Goal: Task Accomplishment & Management: Complete application form

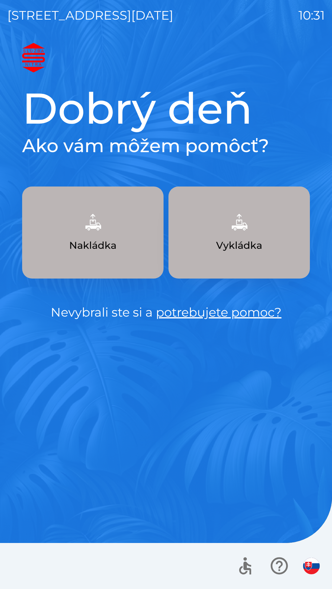
click at [94, 227] on img "button" at bounding box center [92, 222] width 27 height 27
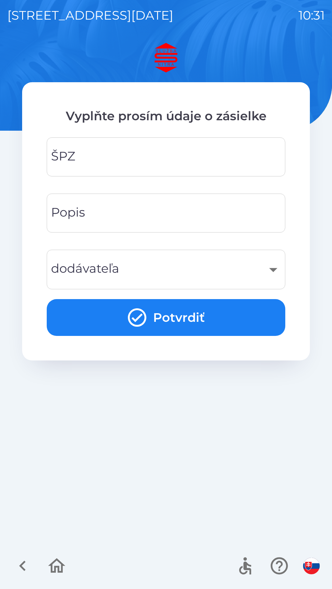
click at [135, 154] on input "ŠPZ" at bounding box center [165, 157] width 223 height 24
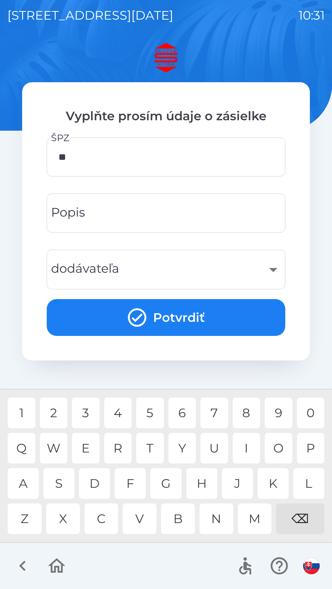
click at [119, 448] on div "R" at bounding box center [118, 448] width 28 height 31
click at [181, 412] on div "6" at bounding box center [182, 413] width 28 height 31
type input "*******"
click at [239, 481] on div "J" at bounding box center [237, 483] width 31 height 31
click at [170, 312] on button "Potvrdiť" at bounding box center [166, 317] width 238 height 37
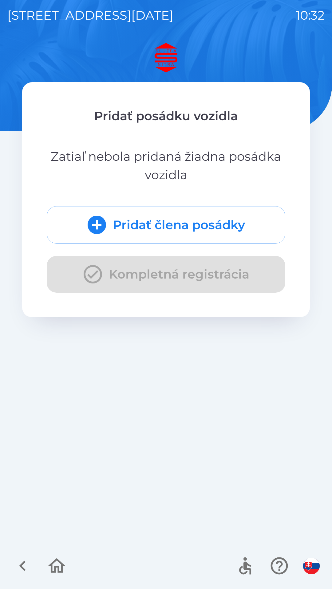
click at [164, 221] on button "Pridať člena posádky" at bounding box center [166, 224] width 238 height 37
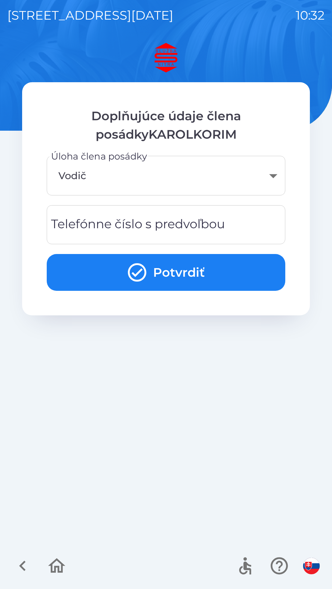
click at [153, 224] on div "Telefónne číslo s predvoľbou Telefónne číslo s predvoľbou" at bounding box center [166, 224] width 238 height 39
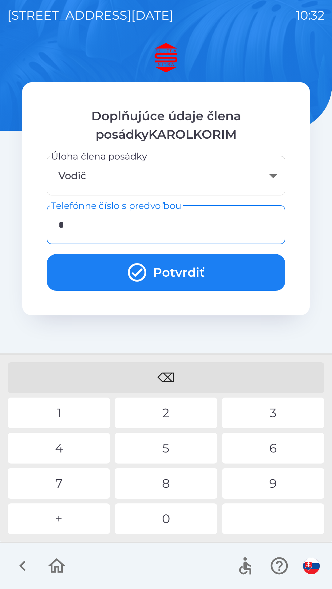
click at [60, 521] on div "+" at bounding box center [59, 519] width 102 height 31
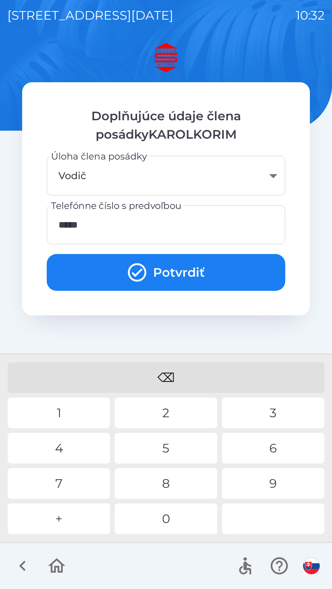
click at [275, 477] on div "9" at bounding box center [273, 483] width 102 height 31
click at [169, 518] on div "0" at bounding box center [165, 519] width 102 height 31
click at [275, 408] on div "3" at bounding box center [273, 413] width 102 height 31
click at [168, 445] on div "5" at bounding box center [165, 448] width 102 height 31
type input "**********"
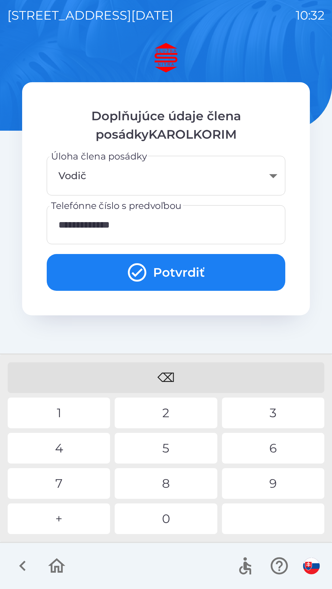
click at [142, 174] on body "**********" at bounding box center [166, 294] width 332 height 589
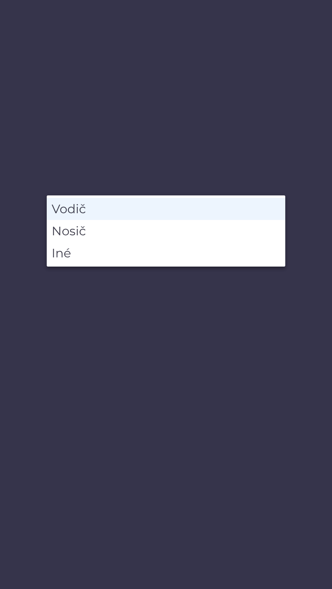
click at [119, 207] on li "Vodič" at bounding box center [166, 209] width 238 height 22
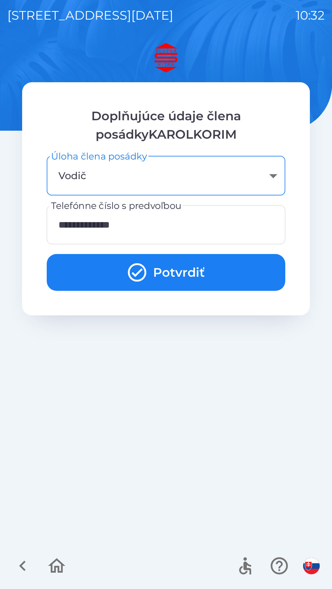
click at [170, 268] on button "Potvrdiť" at bounding box center [166, 272] width 238 height 37
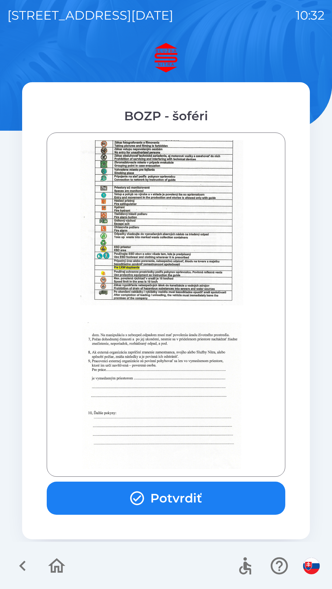
scroll to position [688, 0]
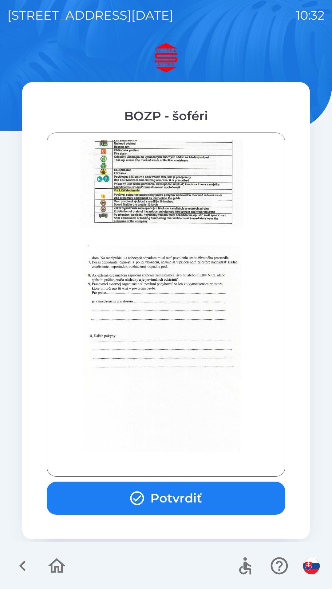
click at [172, 487] on button "Potvrdiť" at bounding box center [166, 498] width 238 height 33
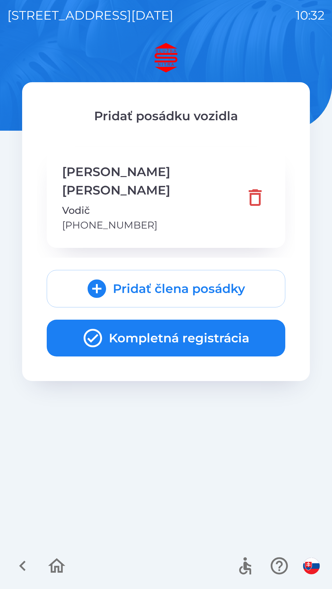
click at [162, 320] on button "Kompletná registrácia" at bounding box center [166, 338] width 238 height 37
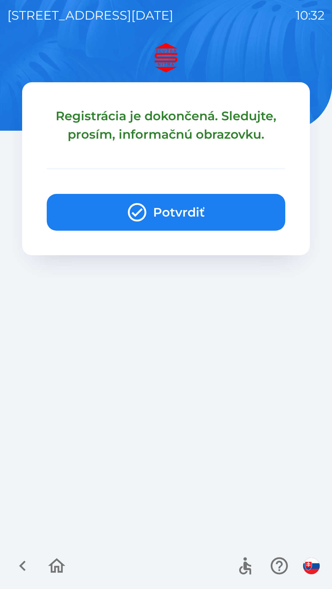
click at [173, 209] on button "Potvrdiť" at bounding box center [166, 212] width 238 height 37
